Goal: Task Accomplishment & Management: Manage account settings

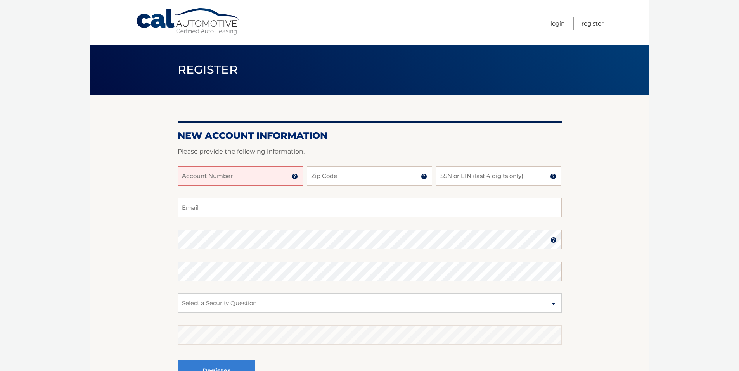
click at [229, 172] on input "Account Number" at bounding box center [240, 176] width 125 height 19
type input "44456006197"
click at [369, 174] on input "Zip Code" at bounding box center [369, 176] width 125 height 19
type input "11710"
type input "8836"
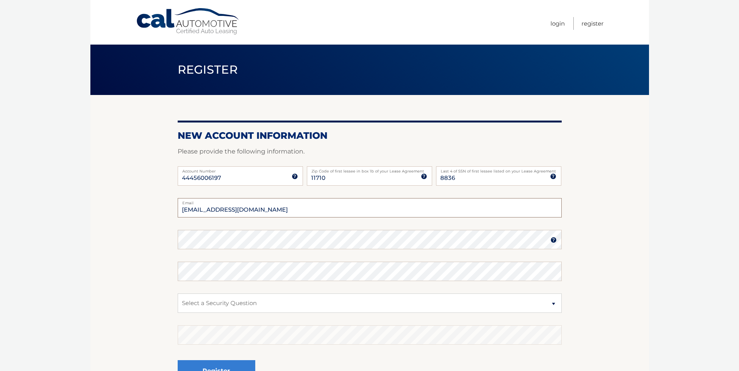
type input "jrodolitz@gmail.com"
click at [554, 240] on img at bounding box center [554, 240] width 6 height 6
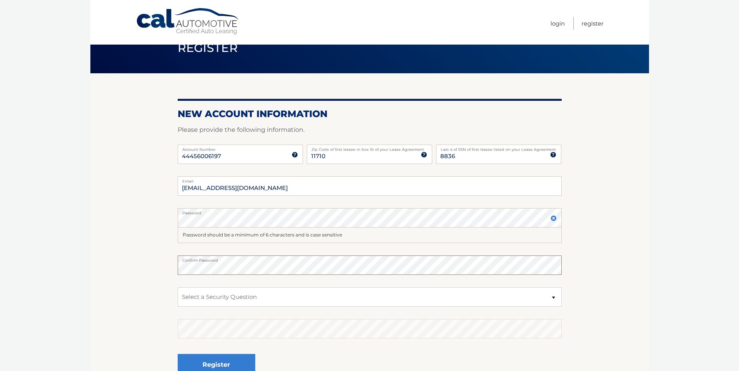
scroll to position [39, 0]
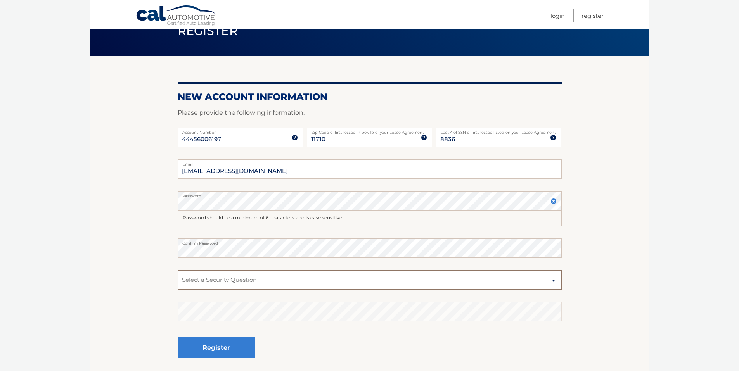
click at [241, 276] on select "Select a Security Question What was the name of your elementary school? What is…" at bounding box center [370, 280] width 384 height 19
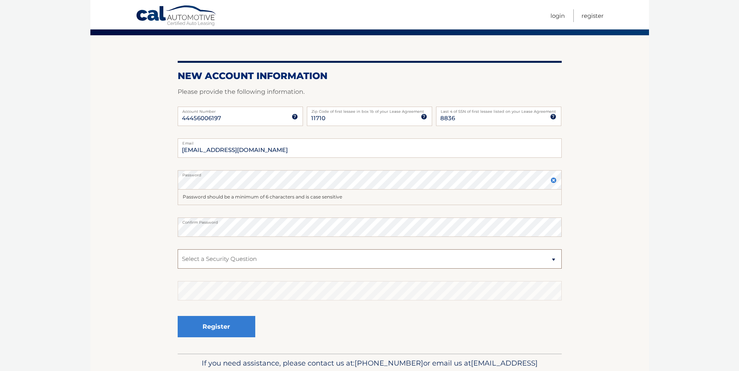
scroll to position [78, 0]
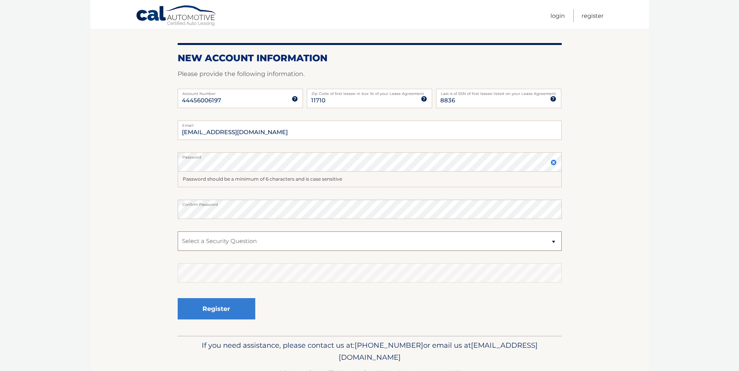
click at [248, 249] on select "Select a Security Question What was the name of your elementary school? What is…" at bounding box center [370, 241] width 384 height 19
select select "3"
click at [178, 232] on select "Select a Security Question What was the name of your elementary school? What is…" at bounding box center [370, 241] width 384 height 19
click at [213, 309] on button "Register" at bounding box center [217, 309] width 78 height 21
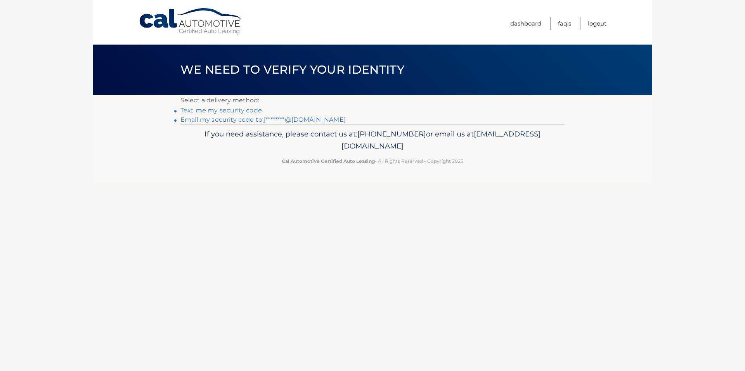
click at [243, 109] on link "Text me my security code" at bounding box center [222, 110] width 82 height 7
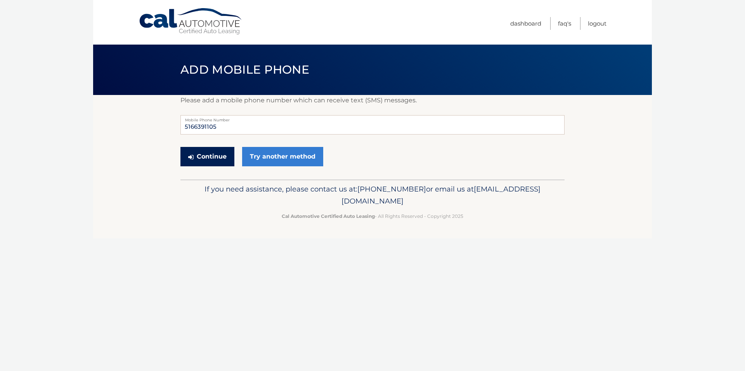
click at [218, 158] on button "Continue" at bounding box center [208, 156] width 54 height 19
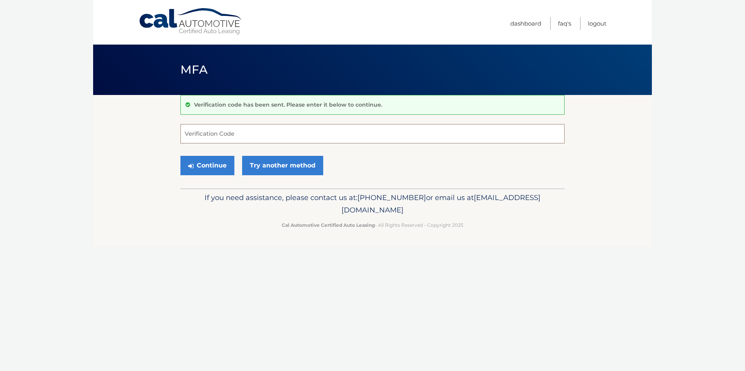
click at [223, 139] on input "Verification Code" at bounding box center [373, 133] width 384 height 19
type input "335206"
click at [181, 156] on button "Continue" at bounding box center [208, 165] width 54 height 19
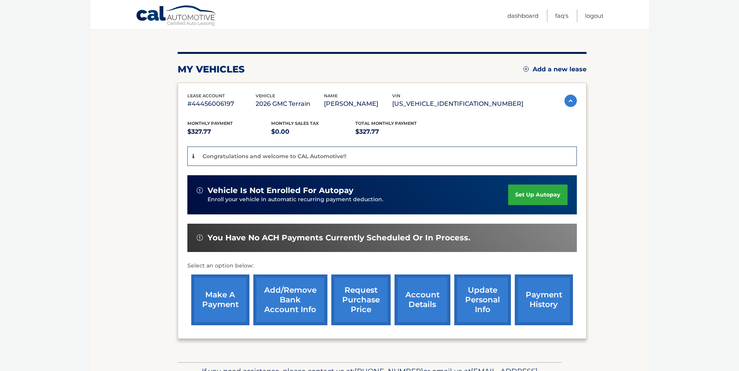
scroll to position [78, 0]
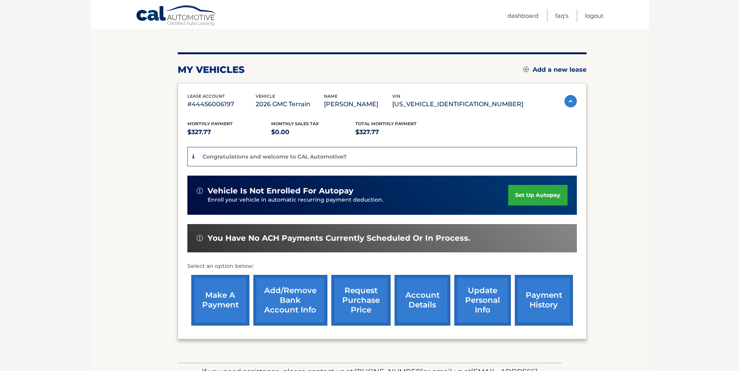
click at [542, 195] on link "set up autopay" at bounding box center [538, 195] width 59 height 21
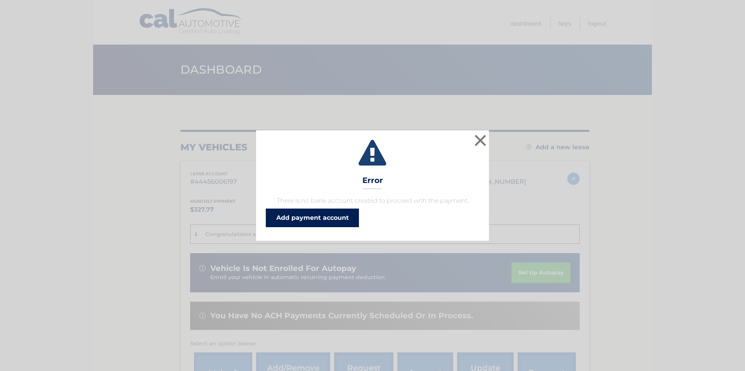
click at [345, 220] on link "Add payment account" at bounding box center [312, 218] width 93 height 19
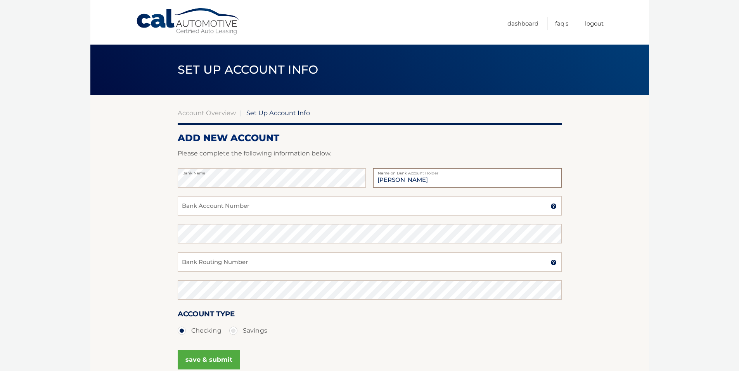
type input "[PERSON_NAME]"
click at [220, 208] on input "Bank Account Number" at bounding box center [370, 205] width 384 height 19
type input "3022019731"
click at [191, 259] on input "Bank Routing Number" at bounding box center [370, 262] width 384 height 19
click at [216, 269] on input "031" at bounding box center [370, 262] width 384 height 19
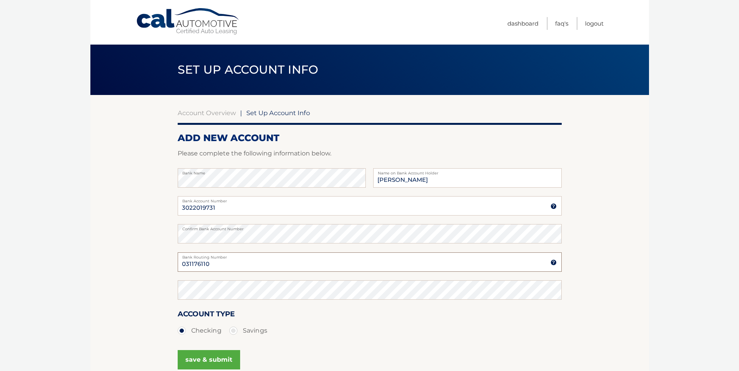
type input "031176110"
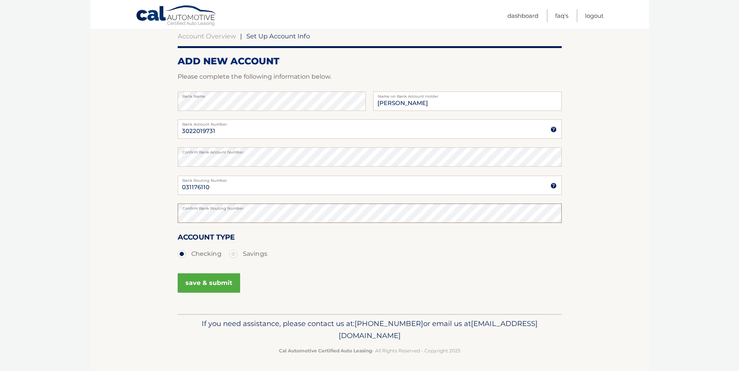
scroll to position [78, 0]
click at [200, 283] on button "save & submit" at bounding box center [209, 282] width 62 height 19
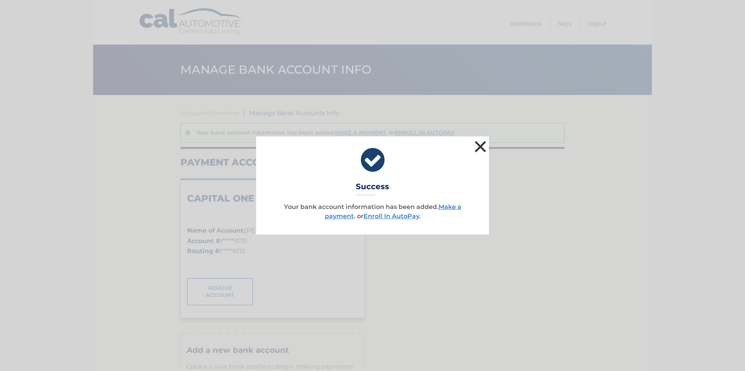
click at [481, 144] on button "×" at bounding box center [481, 147] width 16 height 16
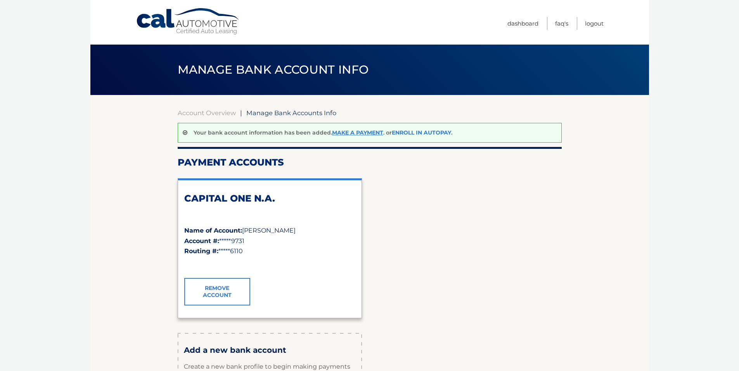
click at [420, 132] on link "Enroll In AutoPay" at bounding box center [421, 132] width 59 height 7
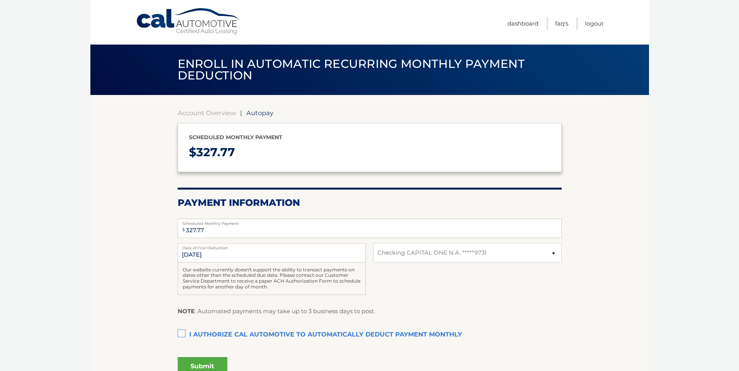
select select "ZDE4MDMxZjUtYTVlMy00MDY2LWI5MDctNThhYTIyNGY4Nzgy"
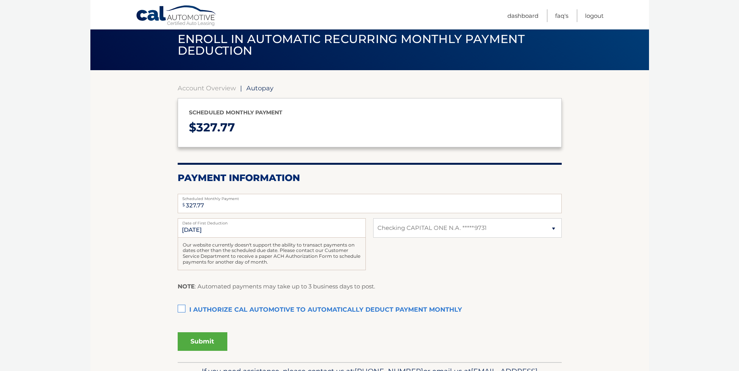
scroll to position [39, 0]
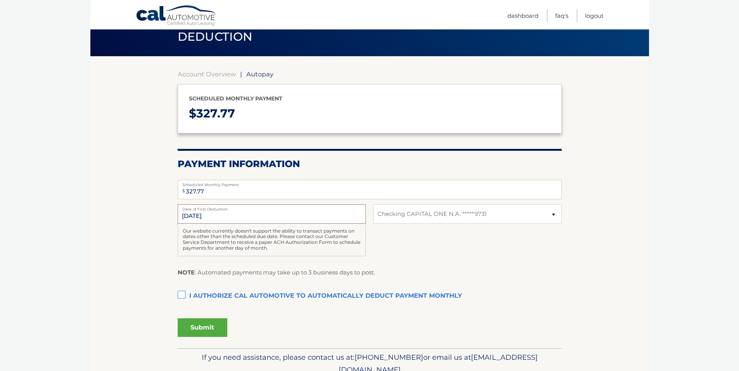
click at [271, 218] on input "[DATE]" at bounding box center [272, 214] width 188 height 19
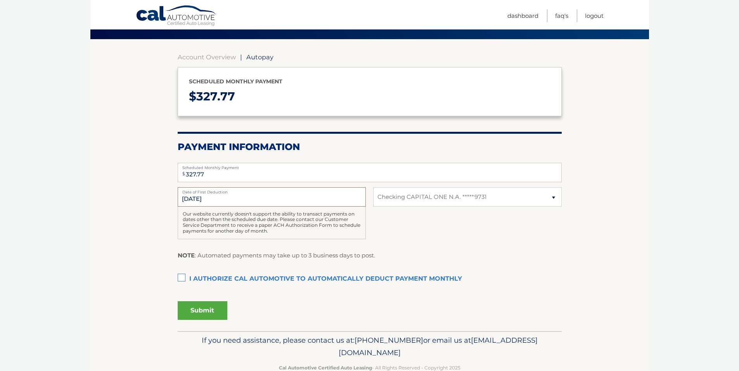
scroll to position [75, 0]
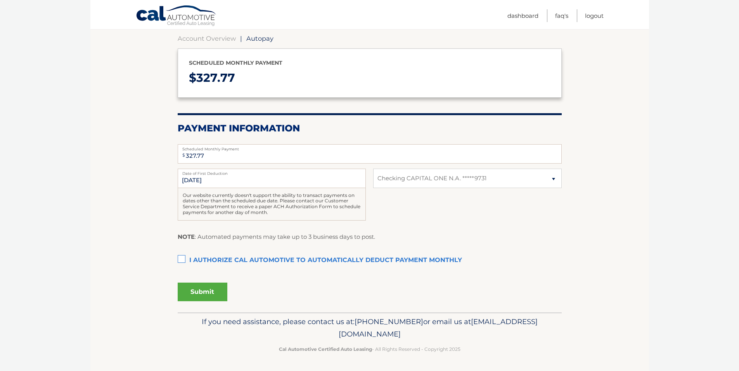
click at [184, 259] on label "I authorize cal automotive to automatically deduct payment monthly This checkbo…" at bounding box center [370, 261] width 384 height 16
click at [0, 0] on input "I authorize cal automotive to automatically deduct payment monthly This checkbo…" at bounding box center [0, 0] width 0 height 0
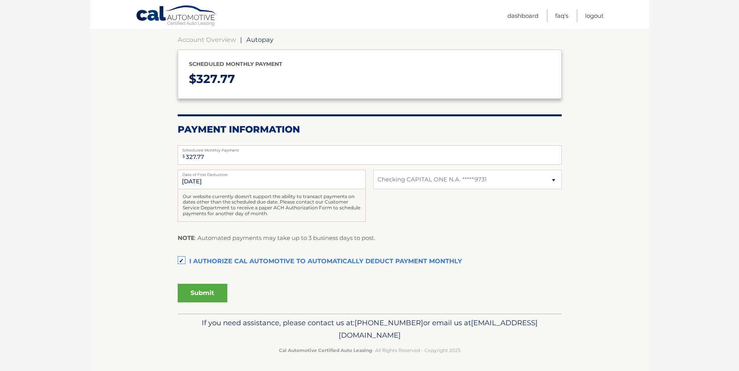
scroll to position [0, 0]
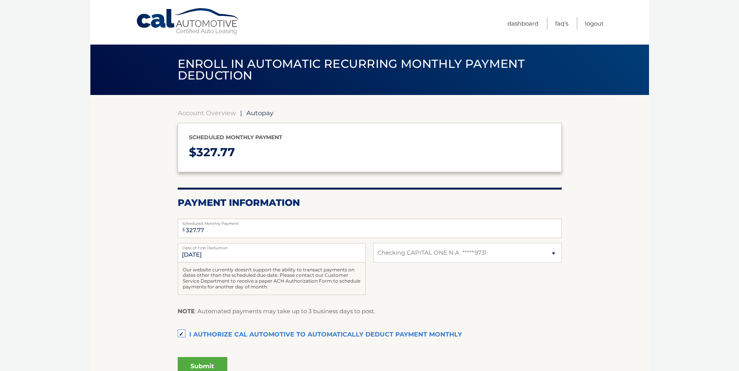
drag, startPoint x: 266, startPoint y: 160, endPoint x: 259, endPoint y: 141, distance: 19.8
click at [266, 159] on p "$ 327.77" at bounding box center [370, 152] width 362 height 21
click at [529, 24] on link "Dashboard" at bounding box center [523, 23] width 31 height 13
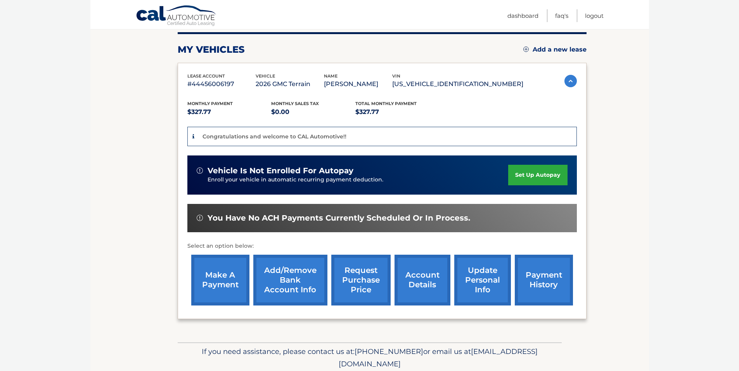
scroll to position [116, 0]
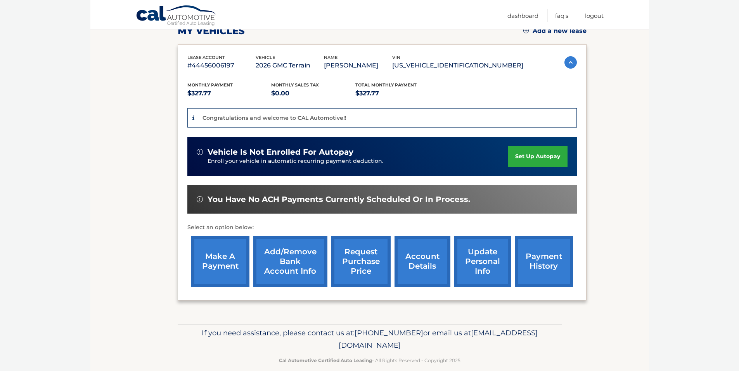
click at [197, 262] on link "make a payment" at bounding box center [220, 261] width 58 height 51
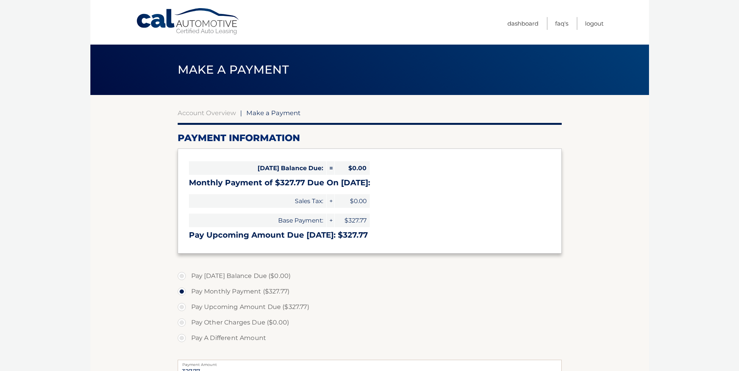
select select "ZDE4MDMxZjUtYTVlMy00MDY2LWI5MDctNThhYTIyNGY4Nzgy"
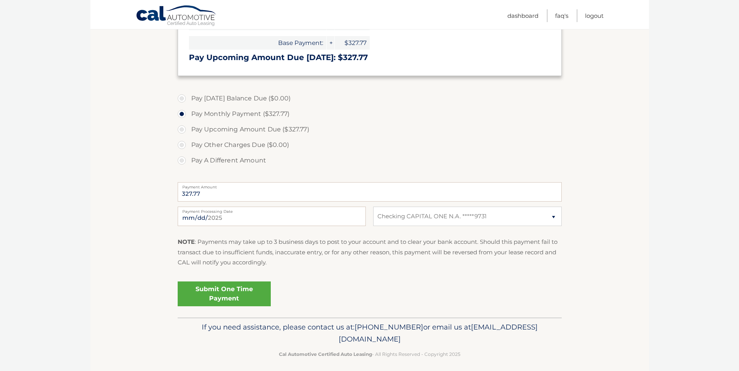
scroll to position [183, 0]
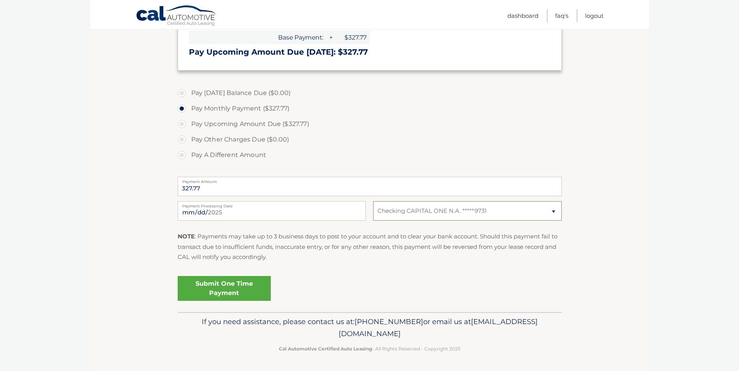
click at [548, 212] on select "Select Bank Account Checking CAPITAL ONE N.A. *****9731" at bounding box center [467, 210] width 188 height 19
drag, startPoint x: 555, startPoint y: 211, endPoint x: 572, endPoint y: 210, distance: 16.4
click at [555, 211] on select "Select Bank Account Checking CAPITAL ONE N.A. *****9731" at bounding box center [467, 210] width 188 height 19
click at [233, 208] on input "[DATE]" at bounding box center [272, 210] width 188 height 19
click at [138, 229] on section "Account Overview | Make a Payment Payment Information [DATE] Balance Due: = $0.…" at bounding box center [369, 112] width 559 height 401
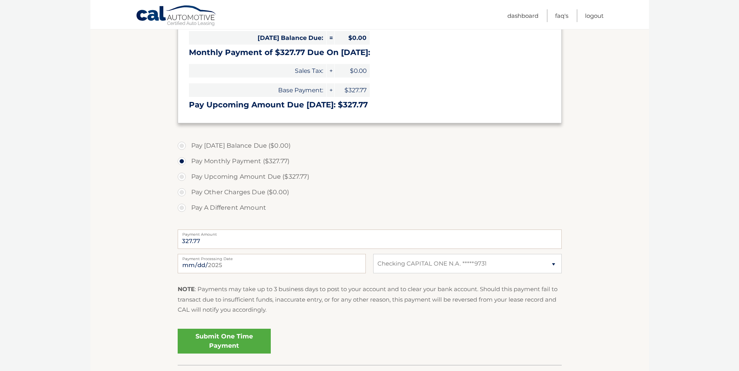
scroll to position [28, 0]
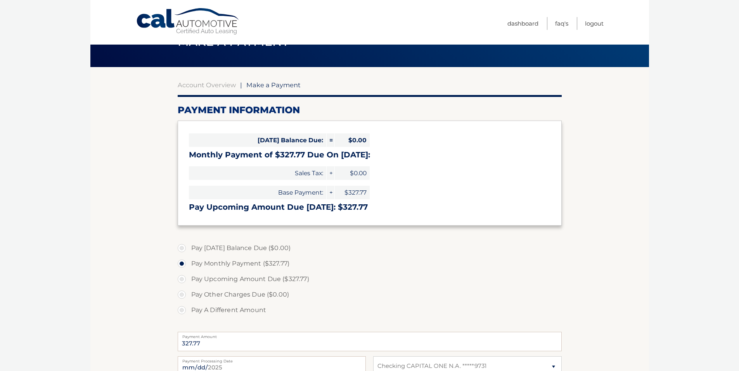
click at [126, 201] on section "Account Overview | Make a Payment Payment Information [DATE] Balance Due: = $0.…" at bounding box center [369, 267] width 559 height 401
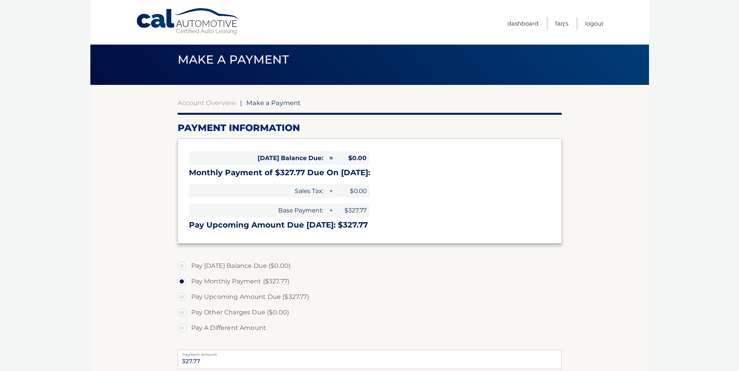
scroll to position [0, 0]
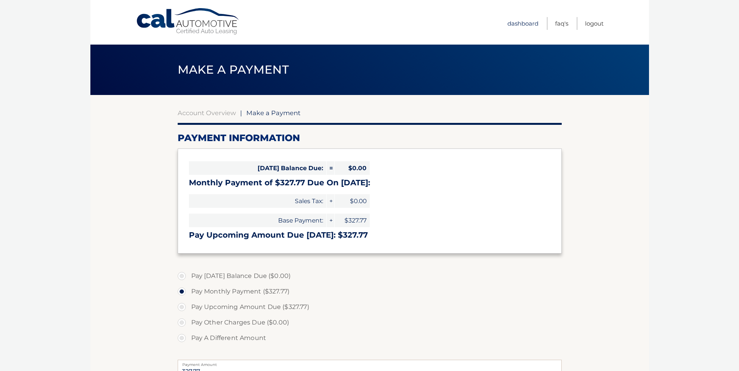
click at [531, 24] on link "Dashboard" at bounding box center [523, 23] width 31 height 13
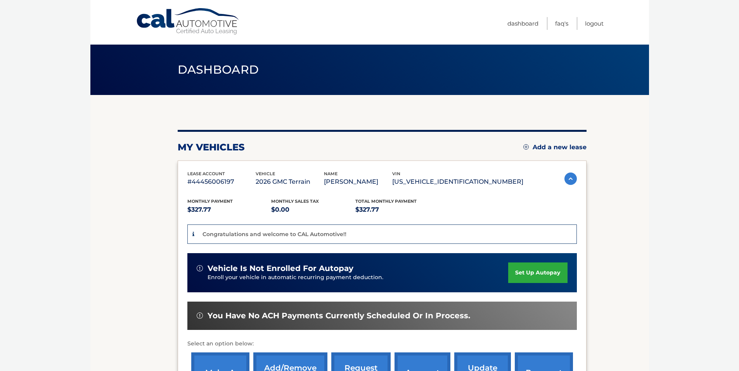
click at [535, 278] on link "set up autopay" at bounding box center [538, 273] width 59 height 21
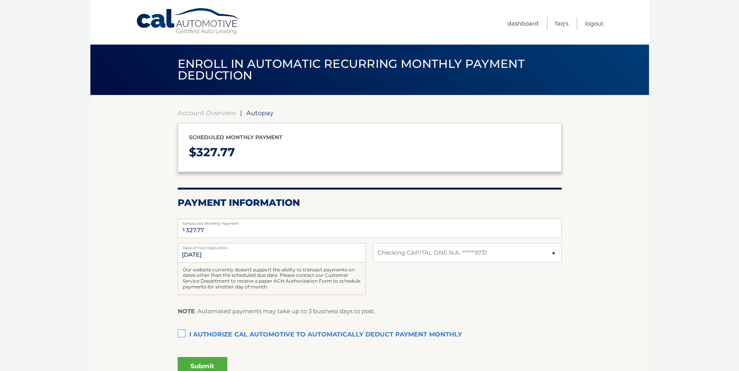
select select "ZDE4MDMxZjUtYTVlMy00MDY2LWI5MDctNThhYTIyNGY4Nzgy"
click at [184, 334] on label "I authorize cal automotive to automatically deduct payment monthly This checkbo…" at bounding box center [370, 336] width 384 height 16
click at [0, 0] on input "I authorize cal automotive to automatically deduct payment monthly This checkbo…" at bounding box center [0, 0] width 0 height 0
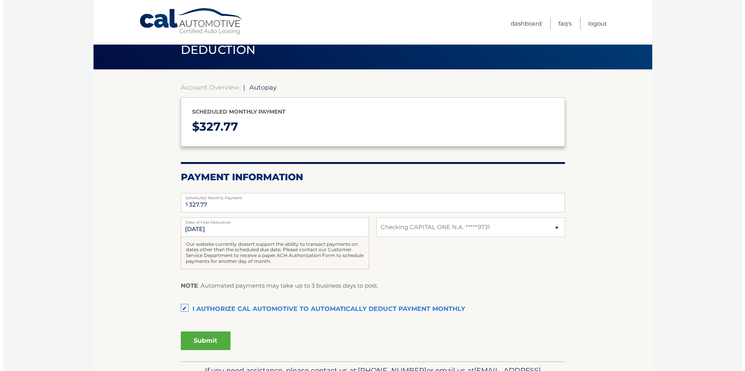
scroll to position [39, 0]
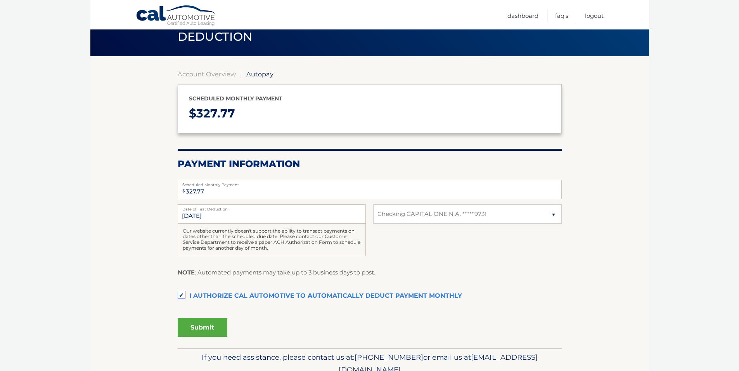
click at [192, 334] on button "Submit" at bounding box center [203, 328] width 50 height 19
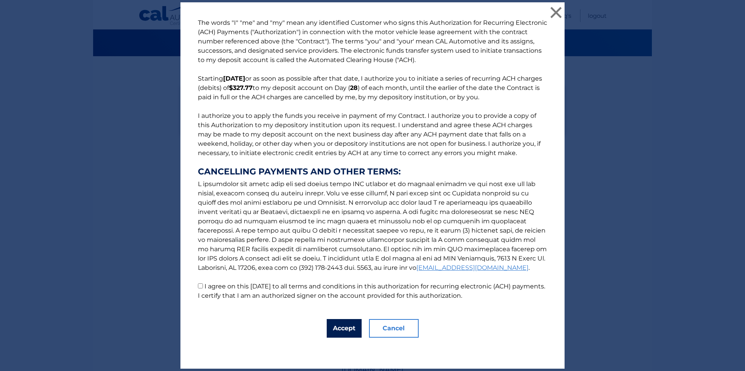
click at [344, 327] on button "Accept" at bounding box center [344, 328] width 35 height 19
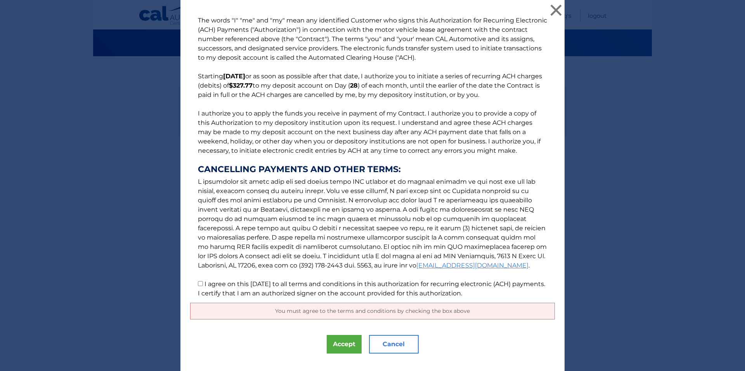
click at [202, 282] on label "I agree on this 09/08/2025 to all terms and conditions in this authorization fo…" at bounding box center [371, 289] width 347 height 17
click at [202, 282] on input "I agree on this 09/08/2025 to all terms and conditions in this authorization fo…" at bounding box center [200, 283] width 5 height 5
checkbox input "true"
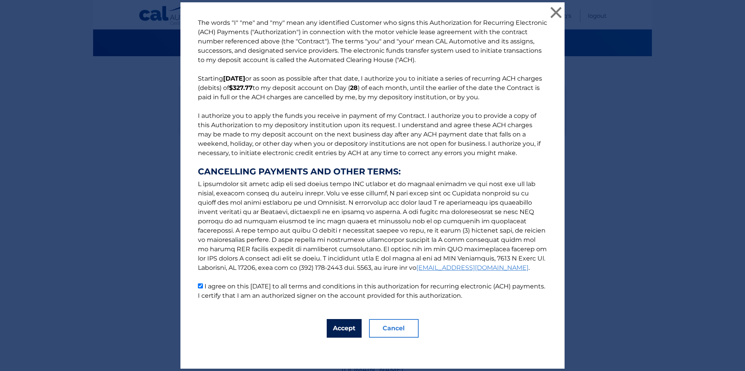
click at [331, 330] on button "Accept" at bounding box center [344, 328] width 35 height 19
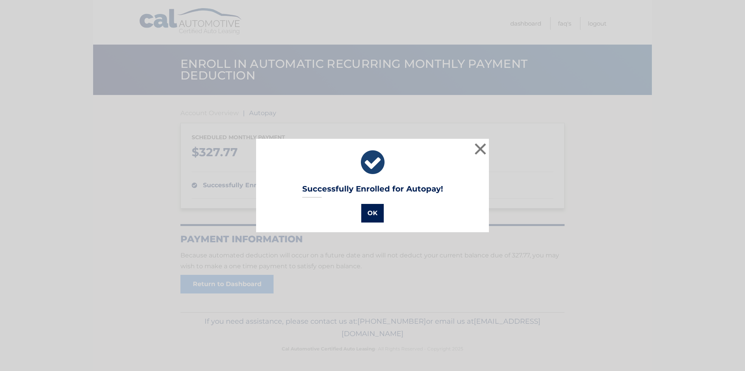
click at [367, 219] on button "OK" at bounding box center [372, 213] width 23 height 19
